Goal: Task Accomplishment & Management: Use online tool/utility

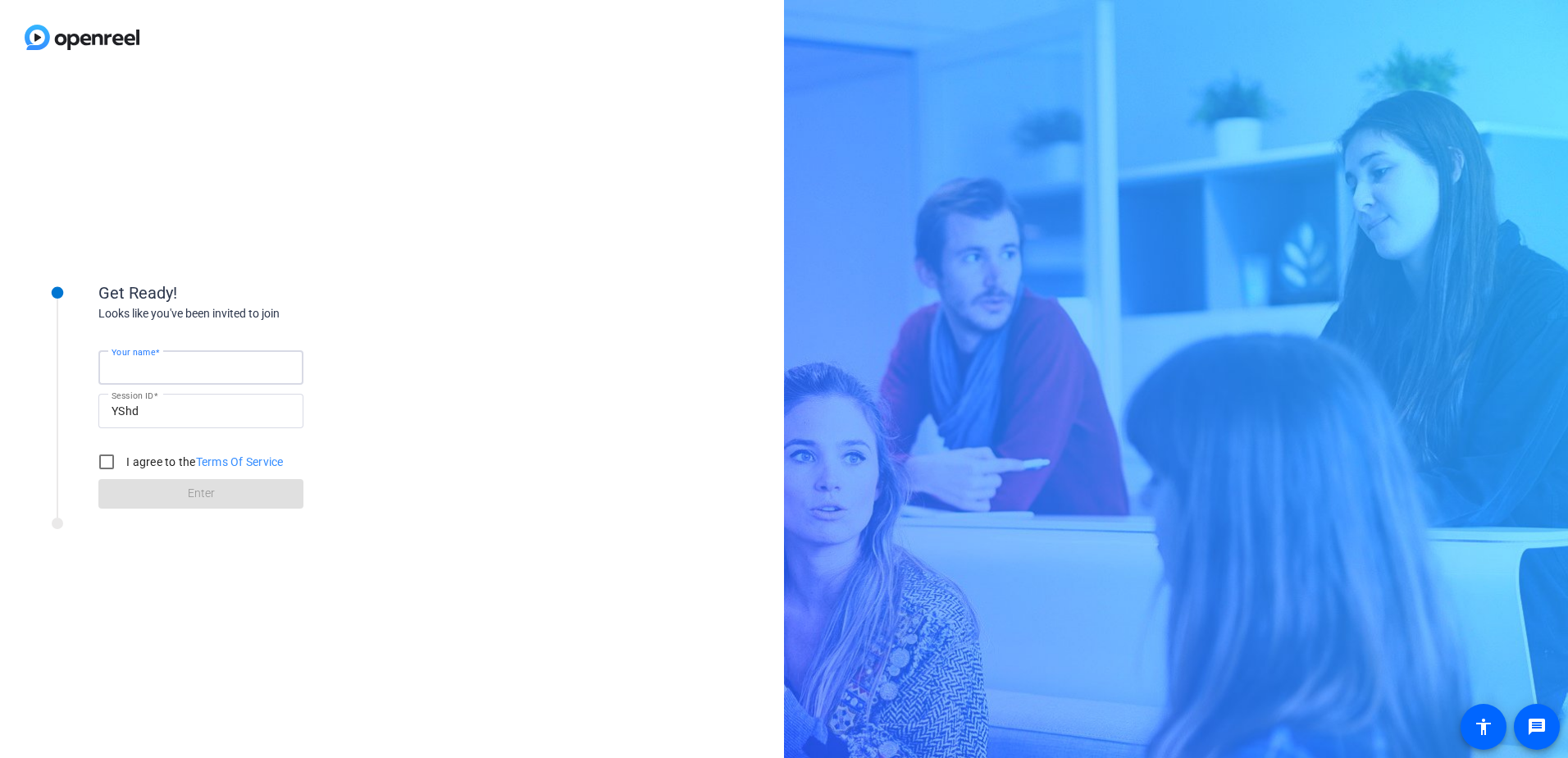
click at [181, 364] on input "Your name" at bounding box center [201, 368] width 179 height 20
type input "[PERSON_NAME]"
click at [107, 460] on input "I agree to the Terms Of Service" at bounding box center [107, 462] width 33 height 33
checkbox input "true"
click at [183, 490] on span at bounding box center [200, 494] width 205 height 39
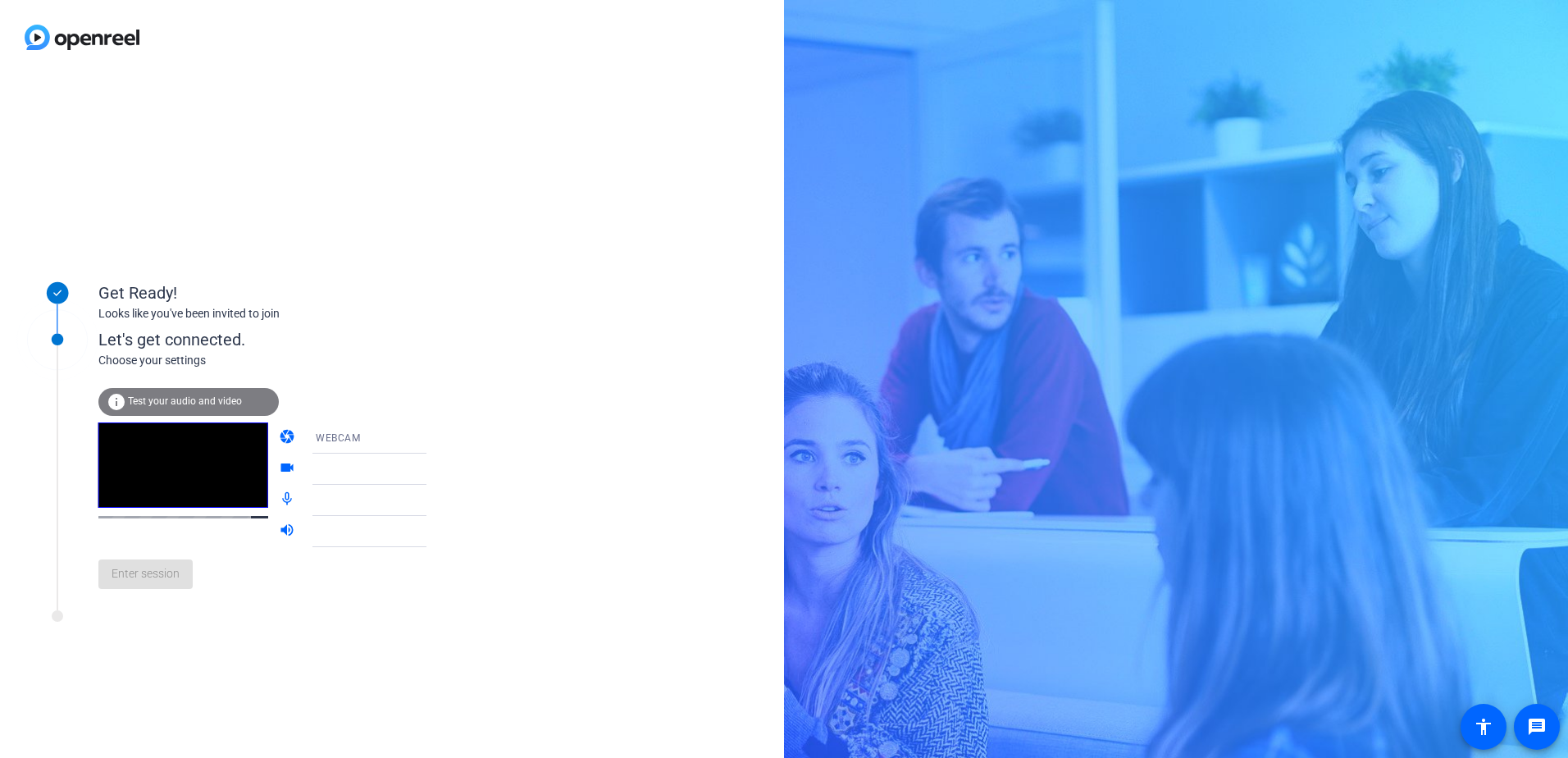
click at [179, 403] on span "Test your audio and video" at bounding box center [184, 401] width 114 height 12
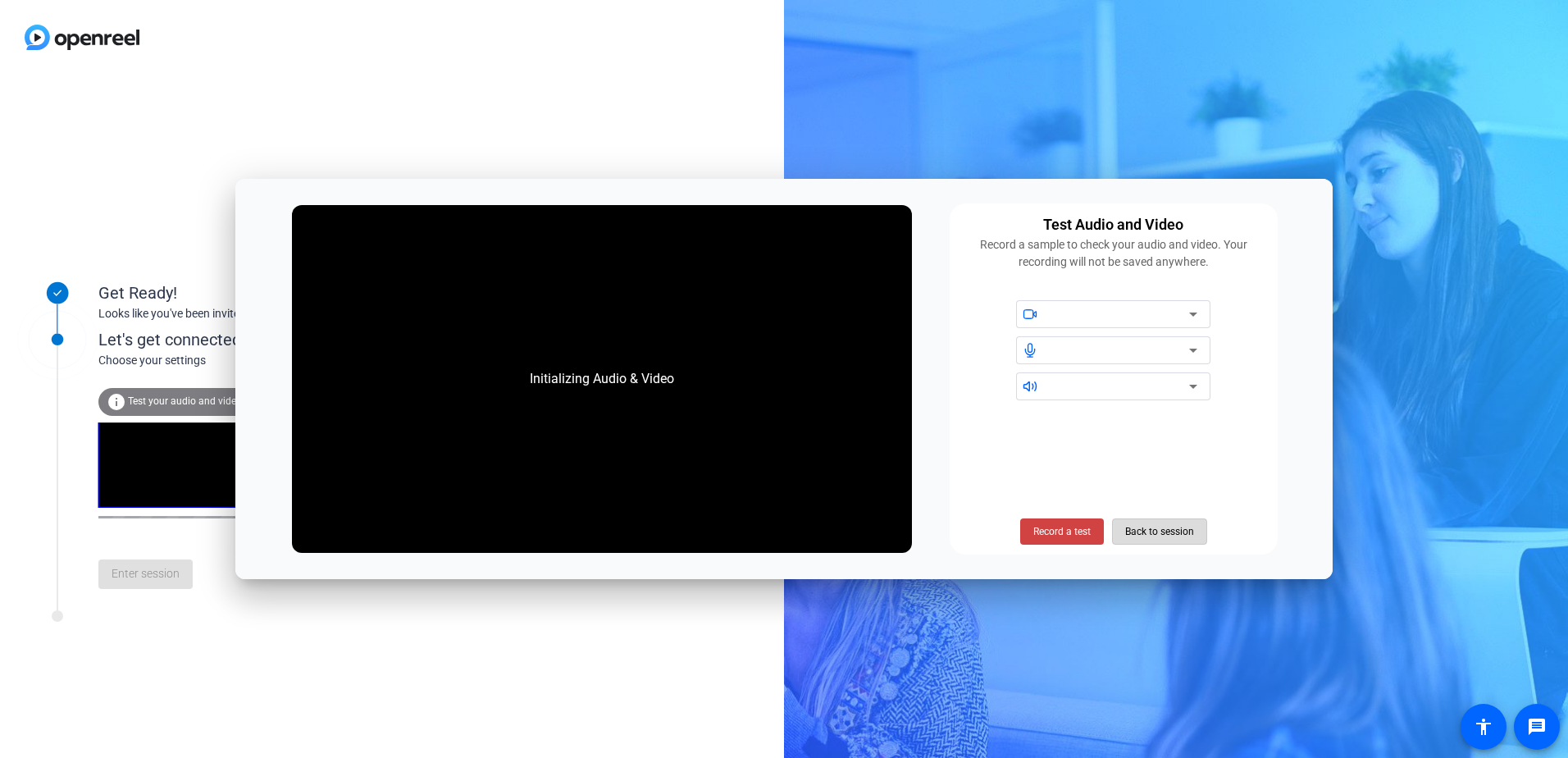
click at [1138, 531] on span "Back to session" at bounding box center [1159, 531] width 69 height 31
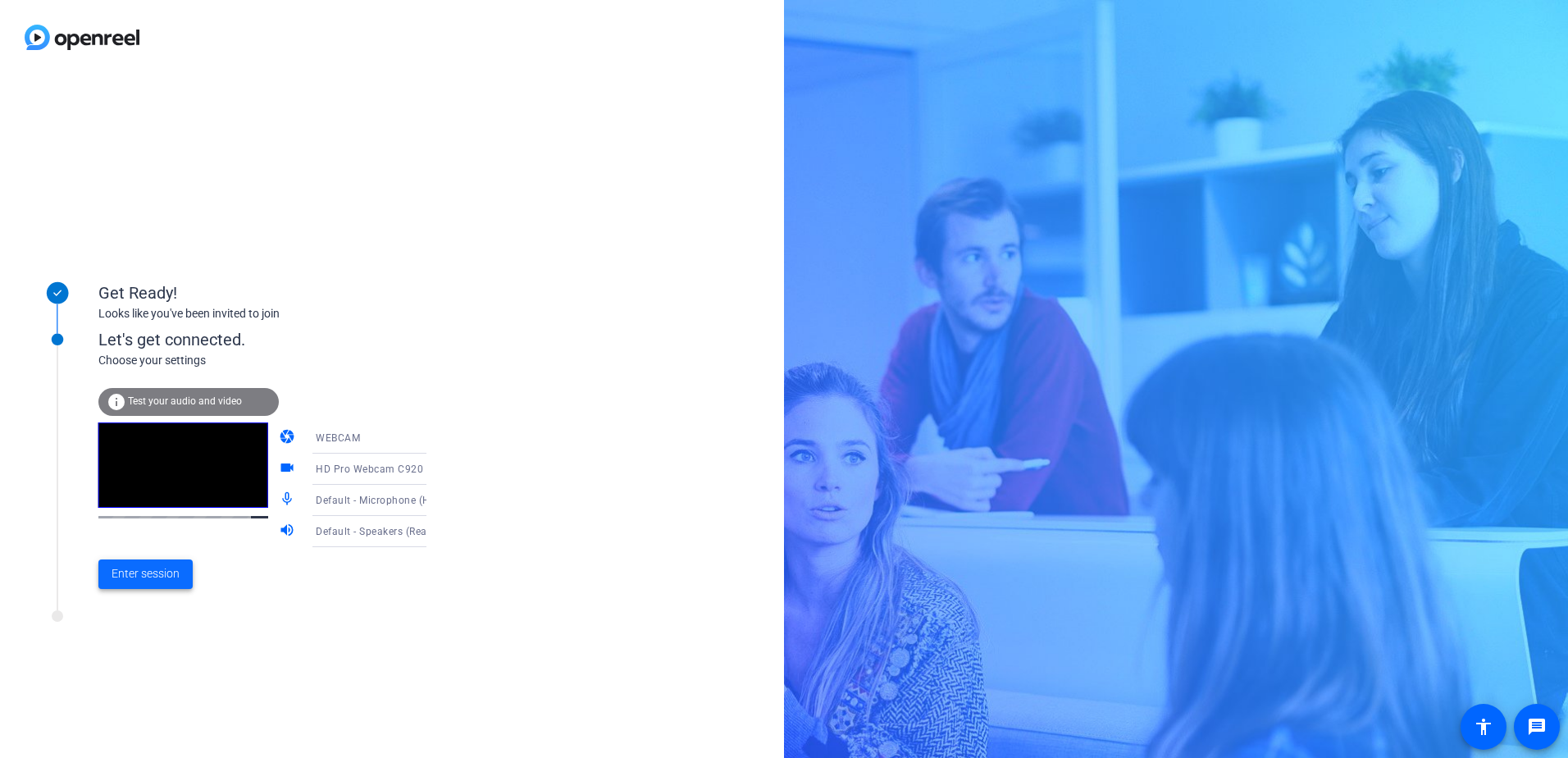
click at [140, 579] on span "Enter session" at bounding box center [146, 573] width 68 height 17
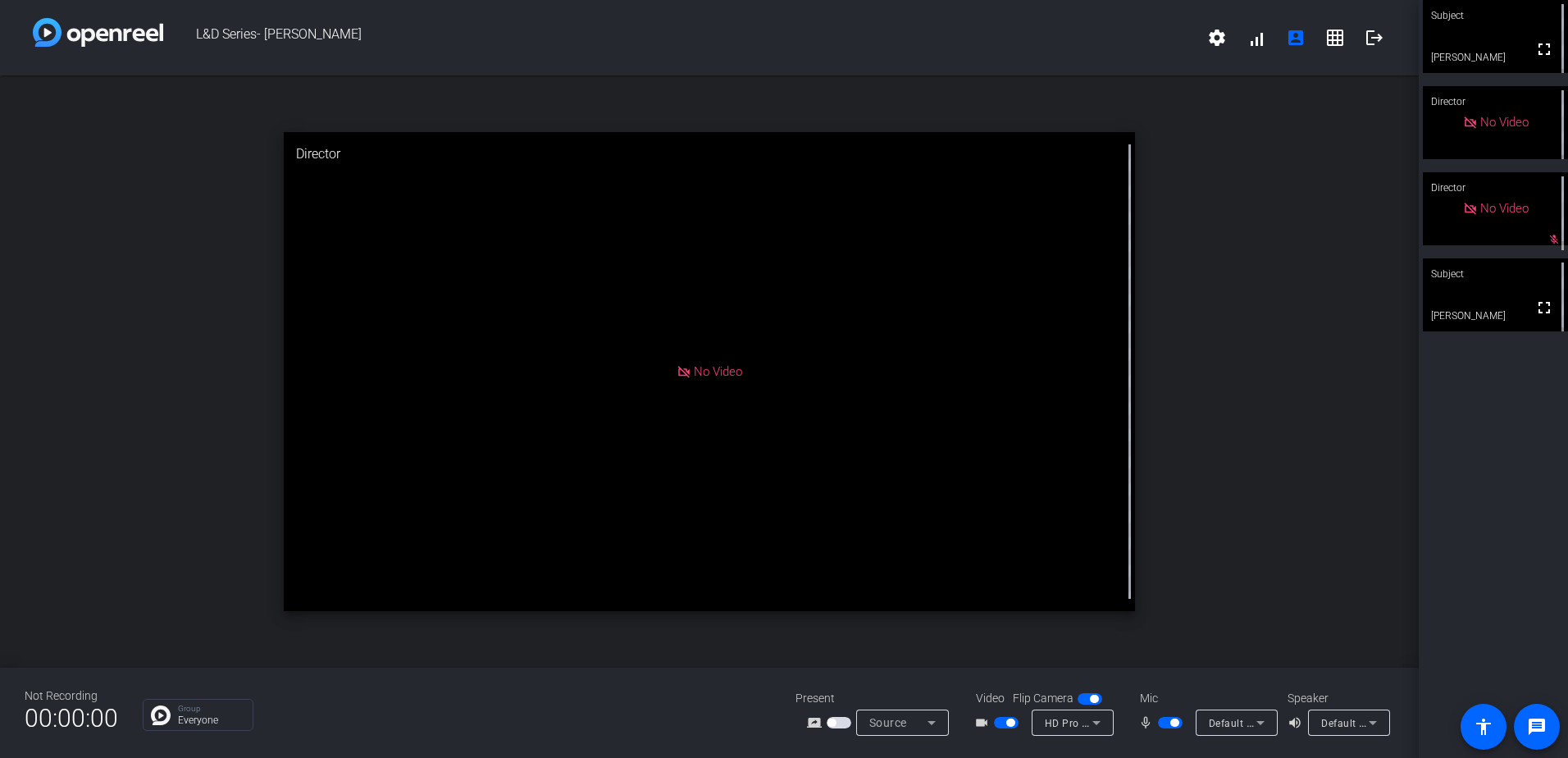
click at [1171, 721] on span "button" at bounding box center [1174, 722] width 8 height 8
click at [998, 723] on span "button" at bounding box center [1006, 722] width 24 height 12
click at [1538, 308] on mat-icon "fullscreen" at bounding box center [1545, 308] width 20 height 20
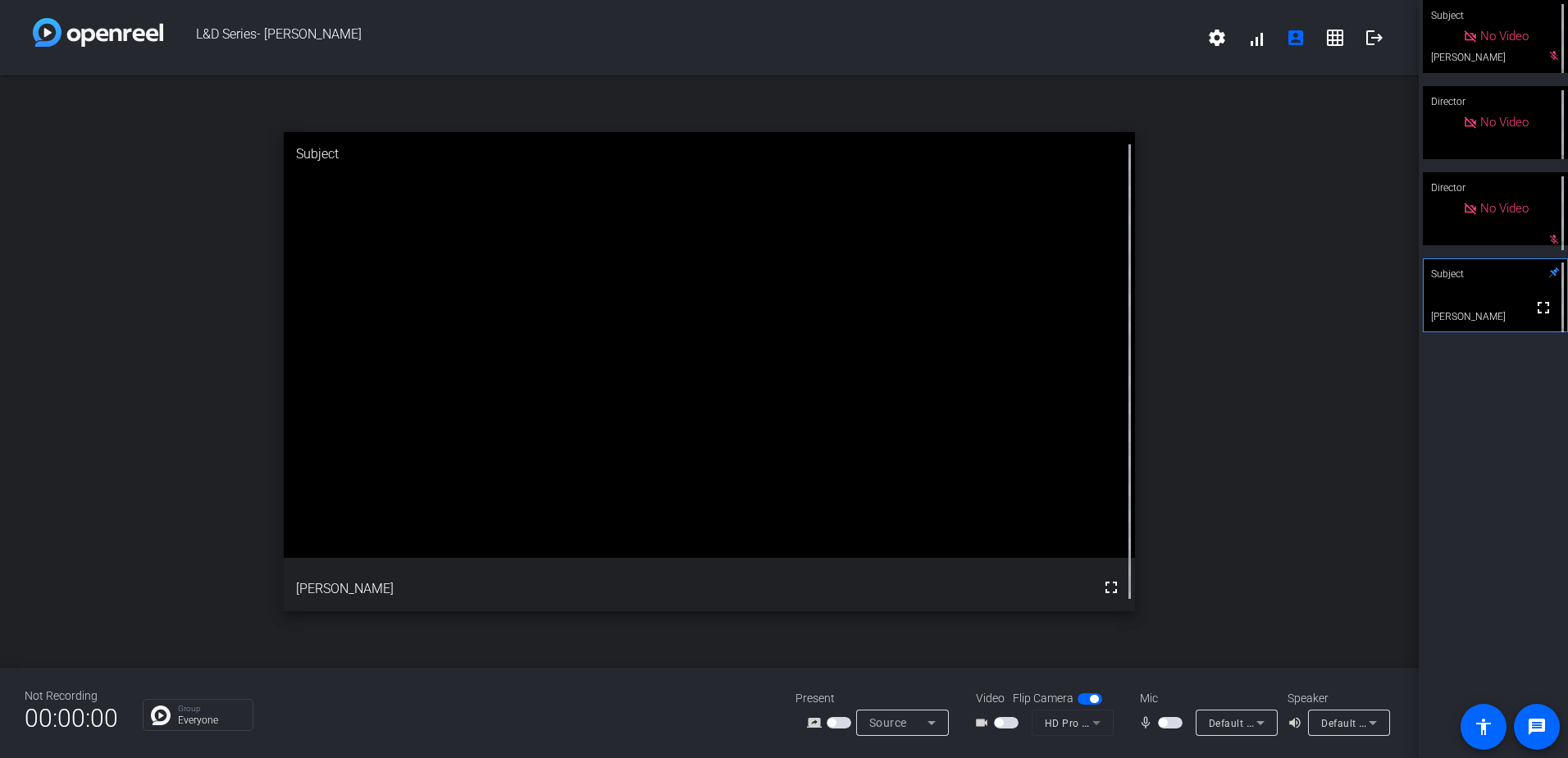
click at [1169, 717] on span "button" at bounding box center [1170, 722] width 24 height 12
click at [1172, 720] on span "button" at bounding box center [1174, 722] width 8 height 8
click at [1166, 720] on span "button" at bounding box center [1163, 722] width 8 height 8
click at [1168, 721] on span "button" at bounding box center [1170, 722] width 24 height 12
click at [1172, 719] on span "button" at bounding box center [1170, 722] width 24 height 12
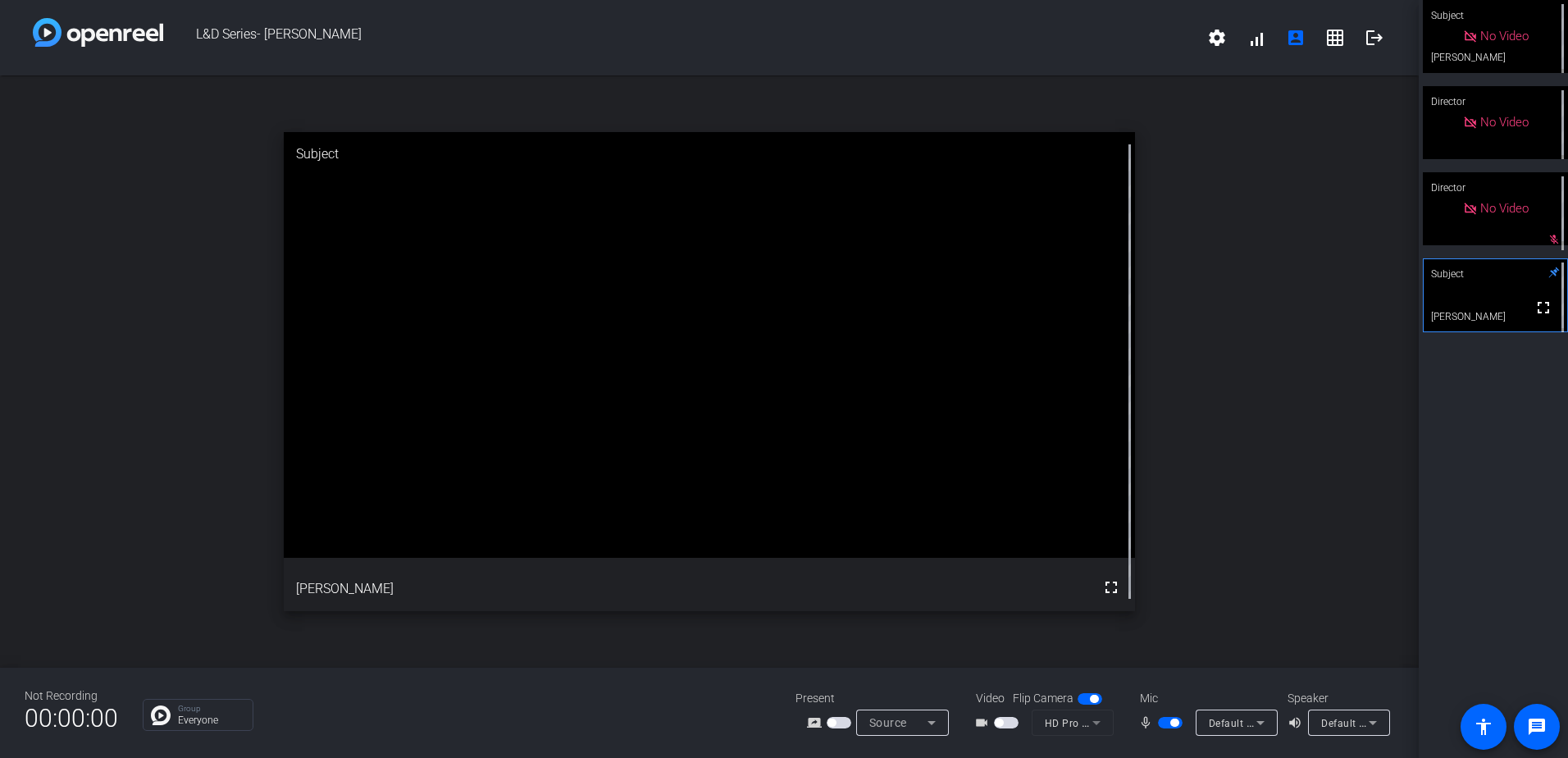
click at [1172, 719] on span "button" at bounding box center [1174, 722] width 8 height 8
click at [1165, 718] on span "button" at bounding box center [1170, 722] width 24 height 12
click at [1167, 721] on span "button" at bounding box center [1170, 722] width 24 height 12
click at [1163, 721] on span "button" at bounding box center [1163, 722] width 8 height 8
